Goal: Share content: Share content

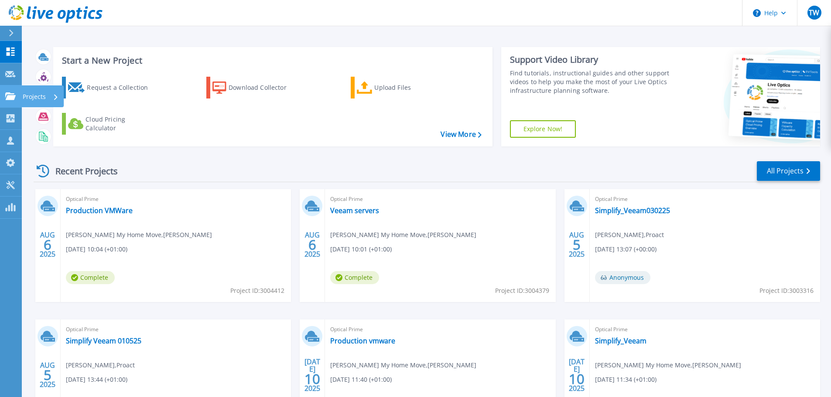
click at [41, 93] on p "Projects" at bounding box center [34, 96] width 23 height 23
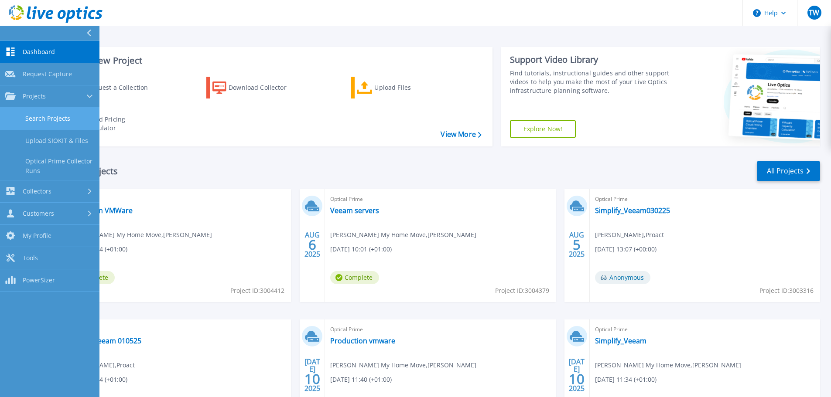
click at [54, 117] on link "Search Projects" at bounding box center [49, 119] width 99 height 22
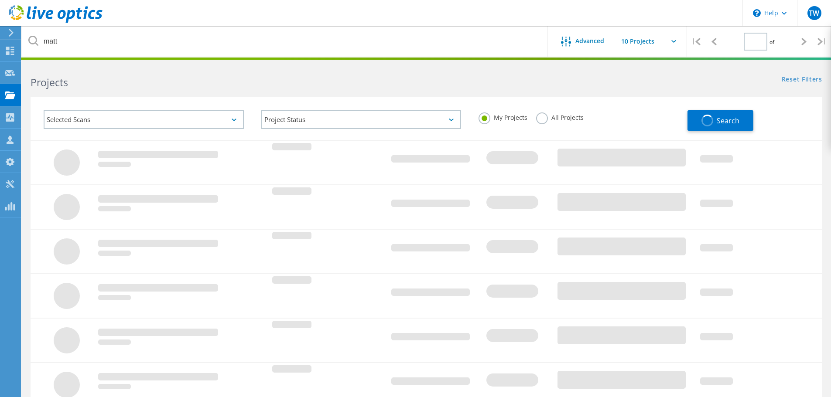
type input "1"
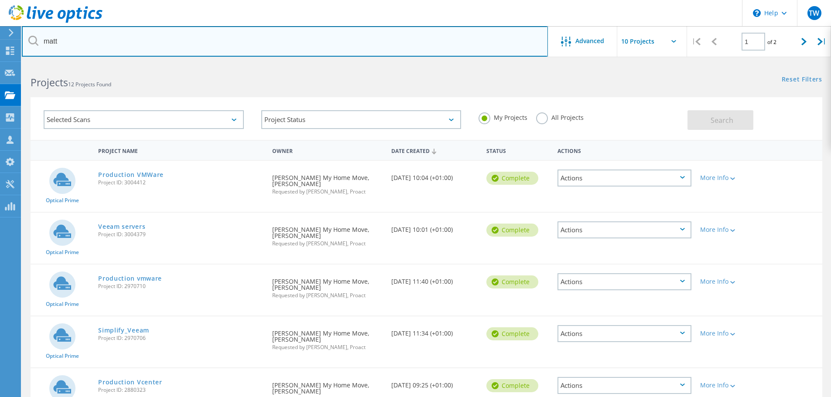
click at [108, 43] on input "matt" at bounding box center [285, 41] width 526 height 31
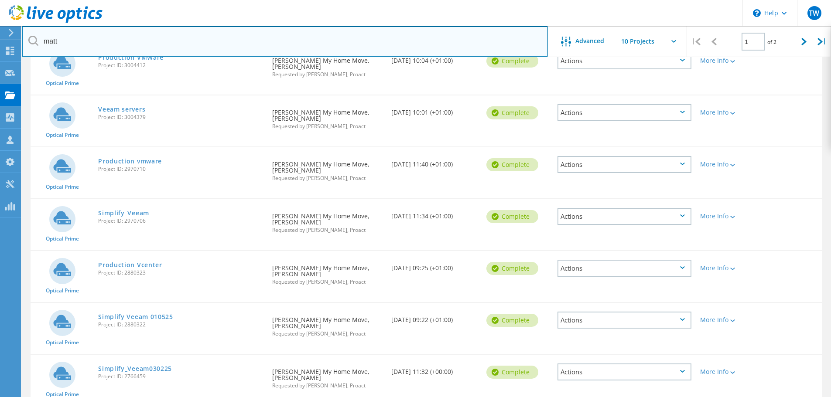
scroll to position [131, 0]
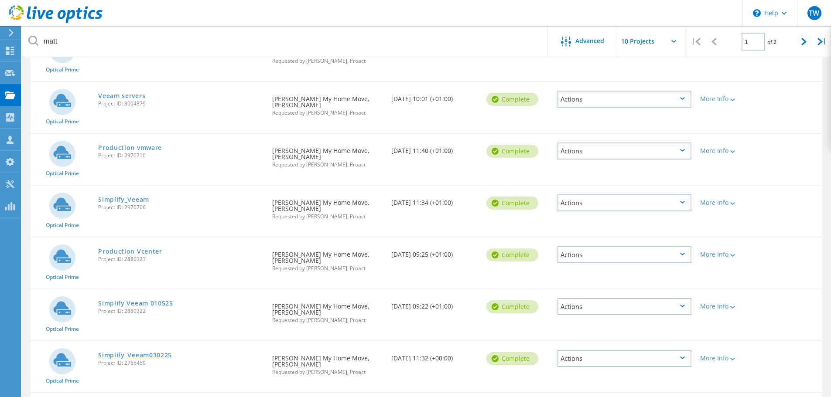
click at [160, 352] on link "Simplify_Veeam030225" at bounding box center [135, 355] width 74 height 6
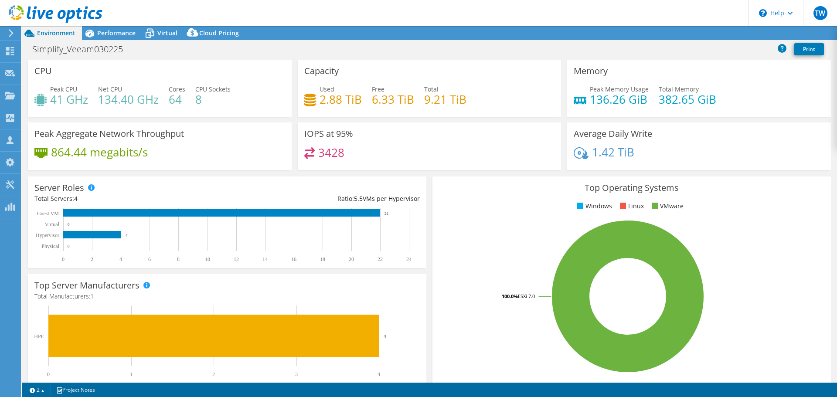
select select "EULondon"
select select "USD"
click at [126, 36] on span "Performance" at bounding box center [116, 33] width 38 height 8
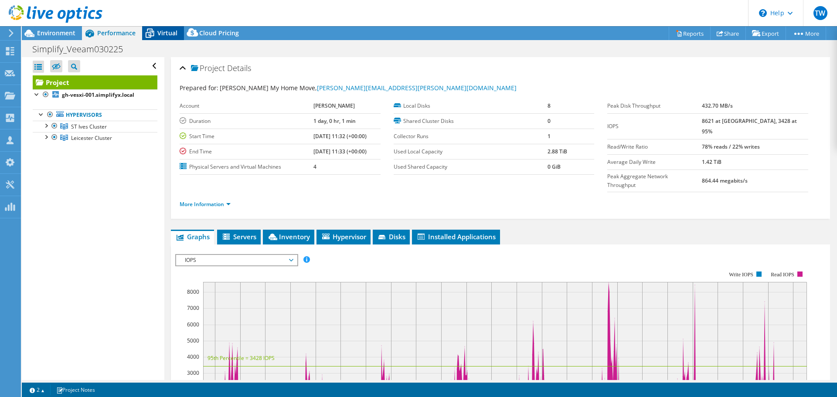
click at [162, 34] on span "Virtual" at bounding box center [167, 33] width 20 height 8
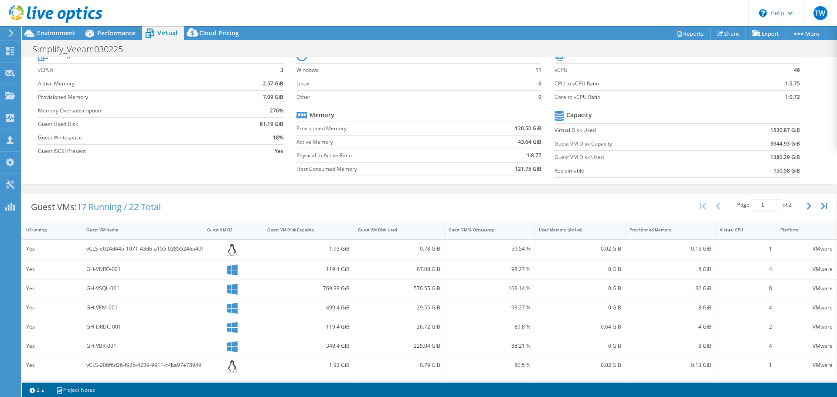
scroll to position [87, 0]
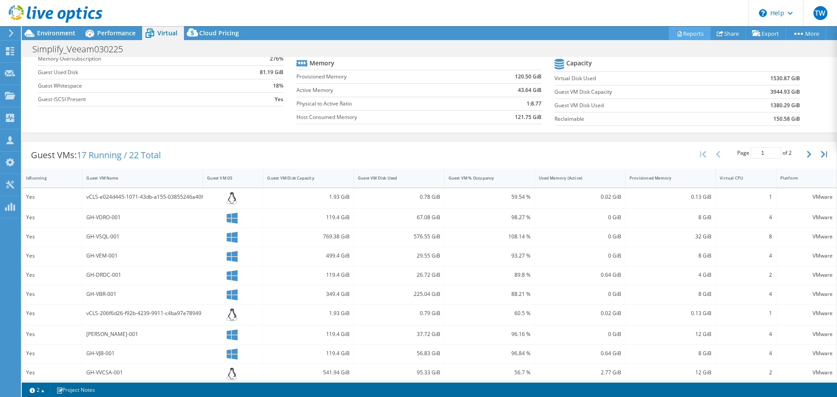
click at [689, 34] on link "Reports" at bounding box center [690, 34] width 42 height 14
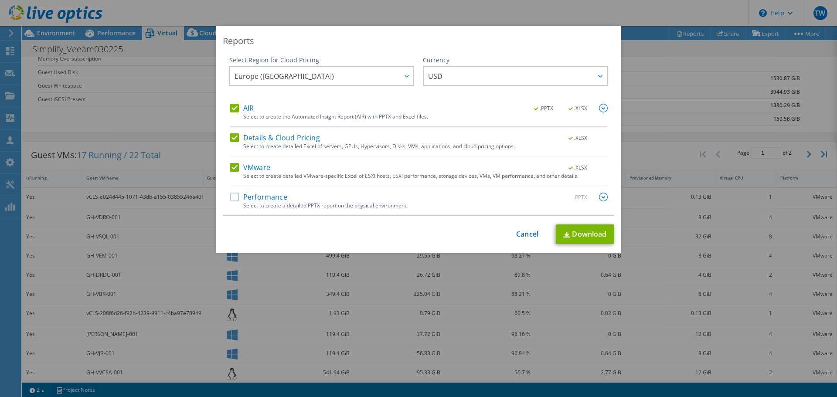
click at [232, 104] on label "AIR" at bounding box center [242, 108] width 24 height 9
click at [0, 0] on input "AIR" at bounding box center [0, 0] width 0 height 0
click at [233, 136] on label "Details & Cloud Pricing" at bounding box center [275, 137] width 90 height 9
click at [0, 0] on input "Details & Cloud Pricing" at bounding box center [0, 0] width 0 height 0
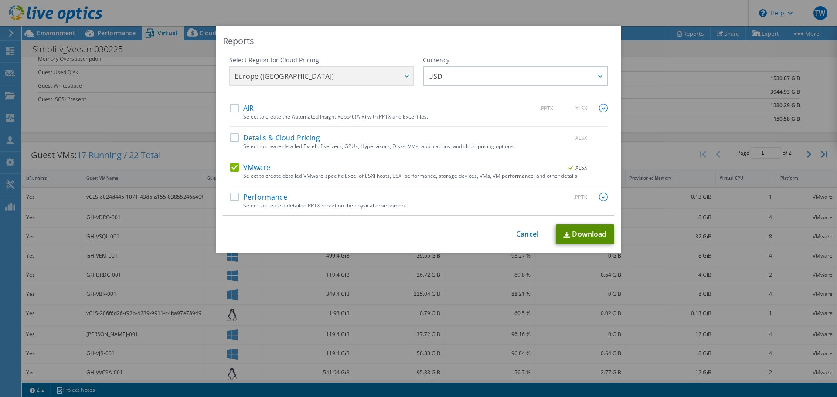
click at [578, 232] on link "Download" at bounding box center [585, 235] width 58 height 20
click at [519, 236] on link "Cancel" at bounding box center [527, 234] width 22 height 8
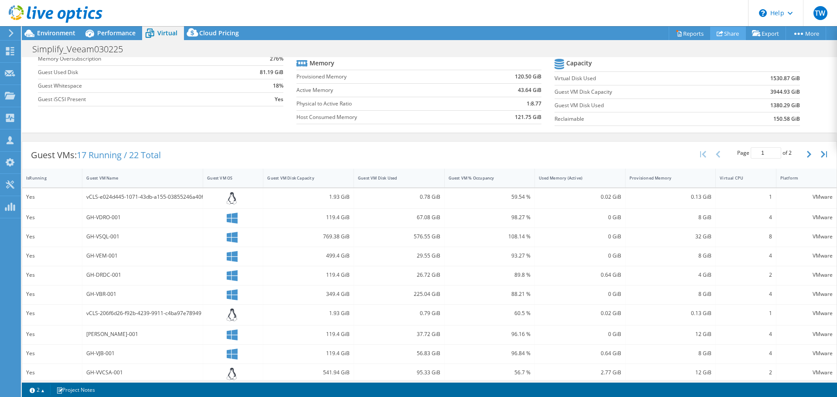
click at [732, 34] on link "Share" at bounding box center [728, 34] width 36 height 14
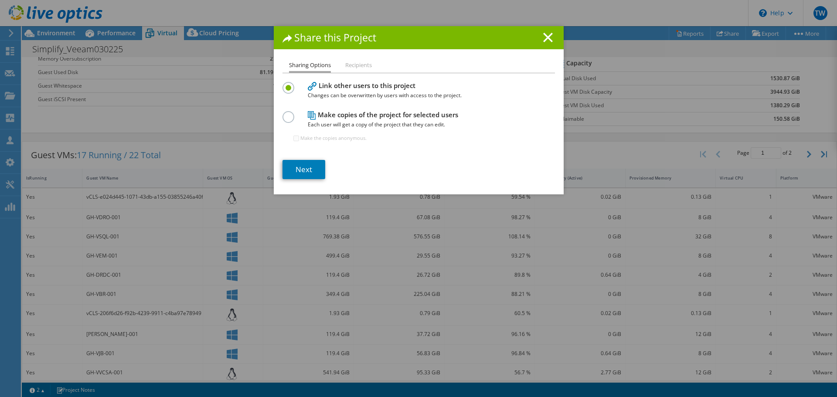
click at [285, 113] on label at bounding box center [290, 112] width 15 height 2
click at [0, 0] on input "radio" at bounding box center [0, 0] width 0 height 0
click at [309, 161] on link "Next" at bounding box center [304, 169] width 43 height 19
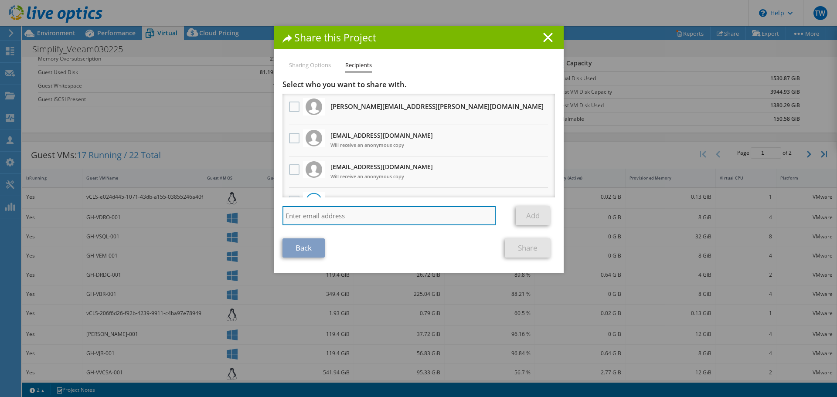
click at [315, 218] on input "search" at bounding box center [390, 215] width 214 height 19
paste input "[EMAIL_ADDRESS][DOMAIN_NAME]"
type input "[EMAIL_ADDRESS][DOMAIN_NAME]"
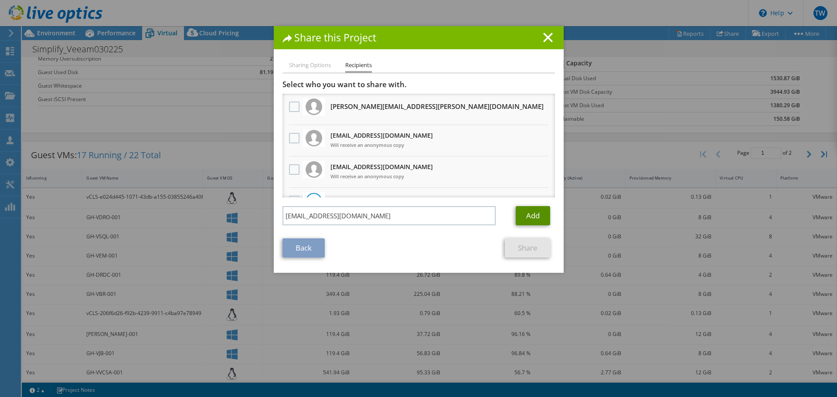
click at [530, 212] on link "Add" at bounding box center [533, 215] width 34 height 19
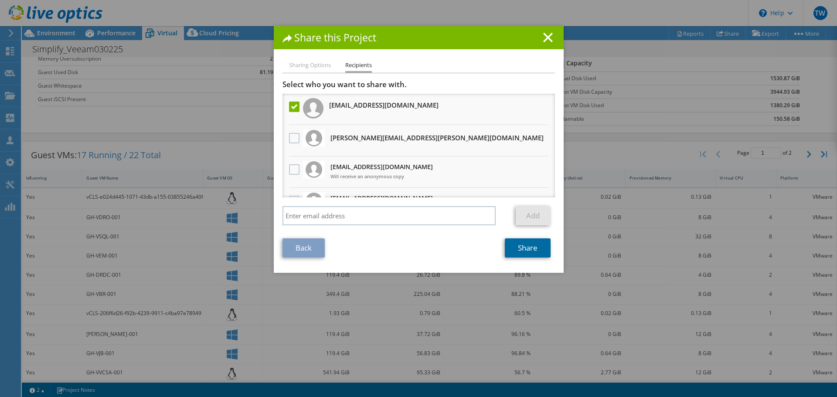
click at [523, 251] on link "Share" at bounding box center [528, 247] width 46 height 19
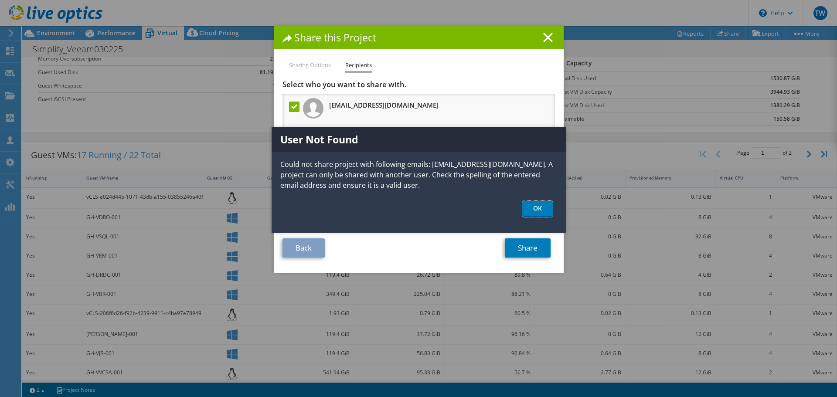
drag, startPoint x: 530, startPoint y: 207, endPoint x: 521, endPoint y: 204, distance: 9.9
click at [530, 207] on link "OK" at bounding box center [537, 209] width 31 height 16
